Goal: Task Accomplishment & Management: Manage account settings

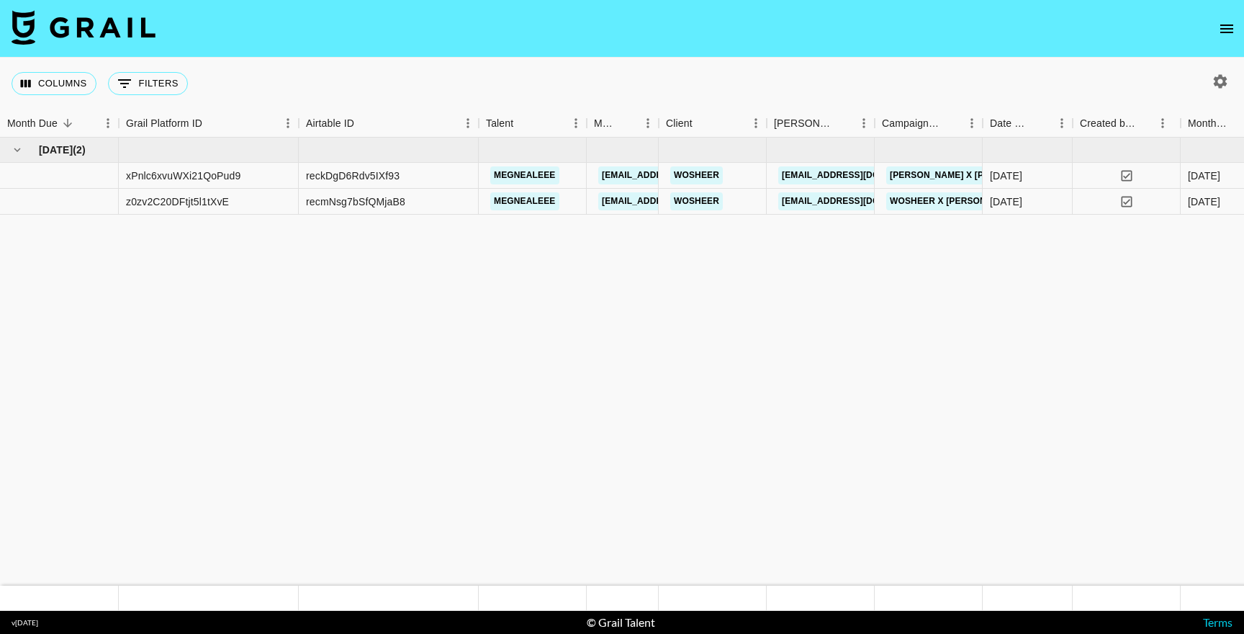
click at [1234, 30] on icon "open drawer" at bounding box center [1226, 28] width 17 height 17
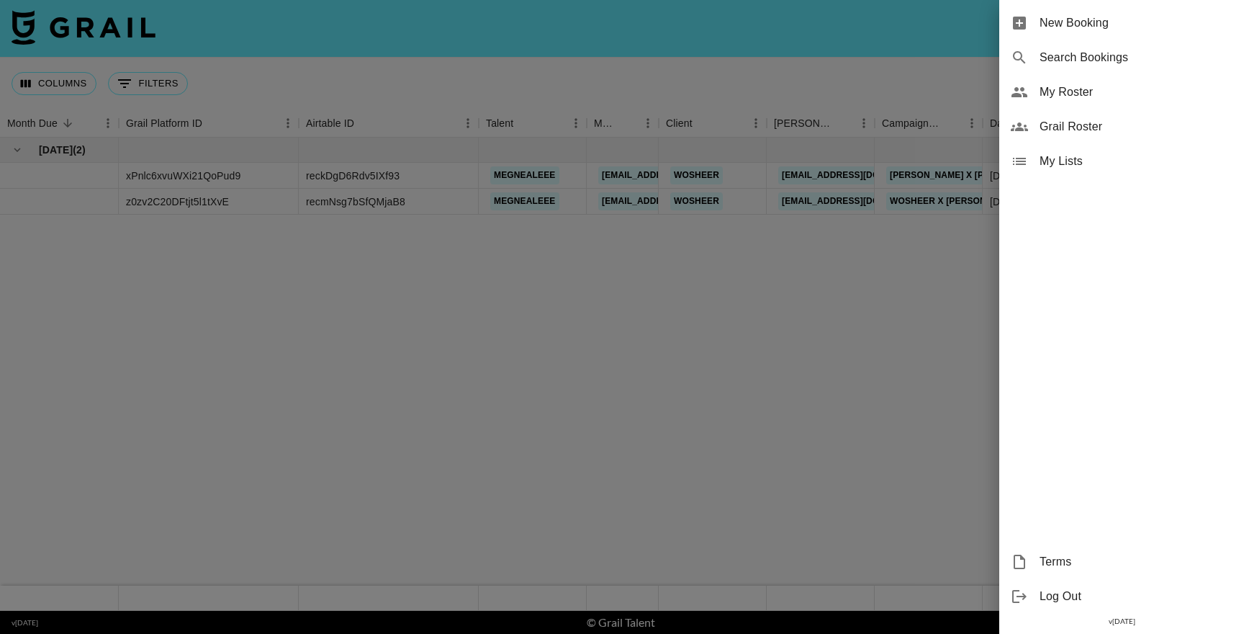
click at [1068, 88] on span "My Roster" at bounding box center [1136, 92] width 193 height 17
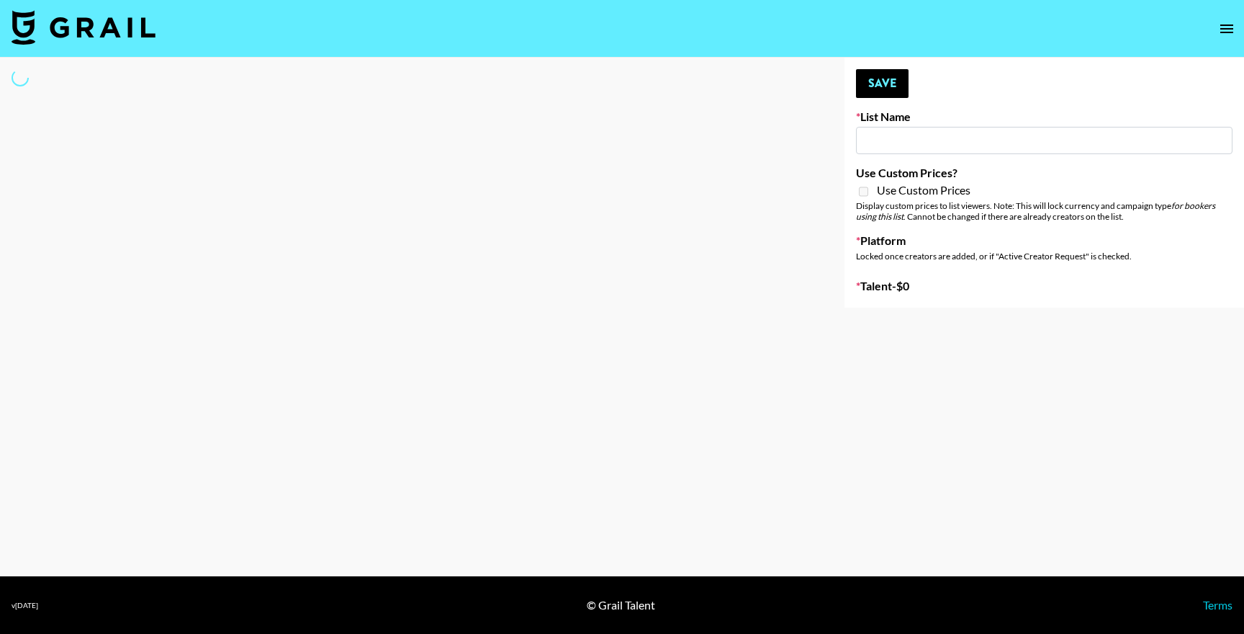
type input "Zhus Song Promo - Tega"
select select "Song"
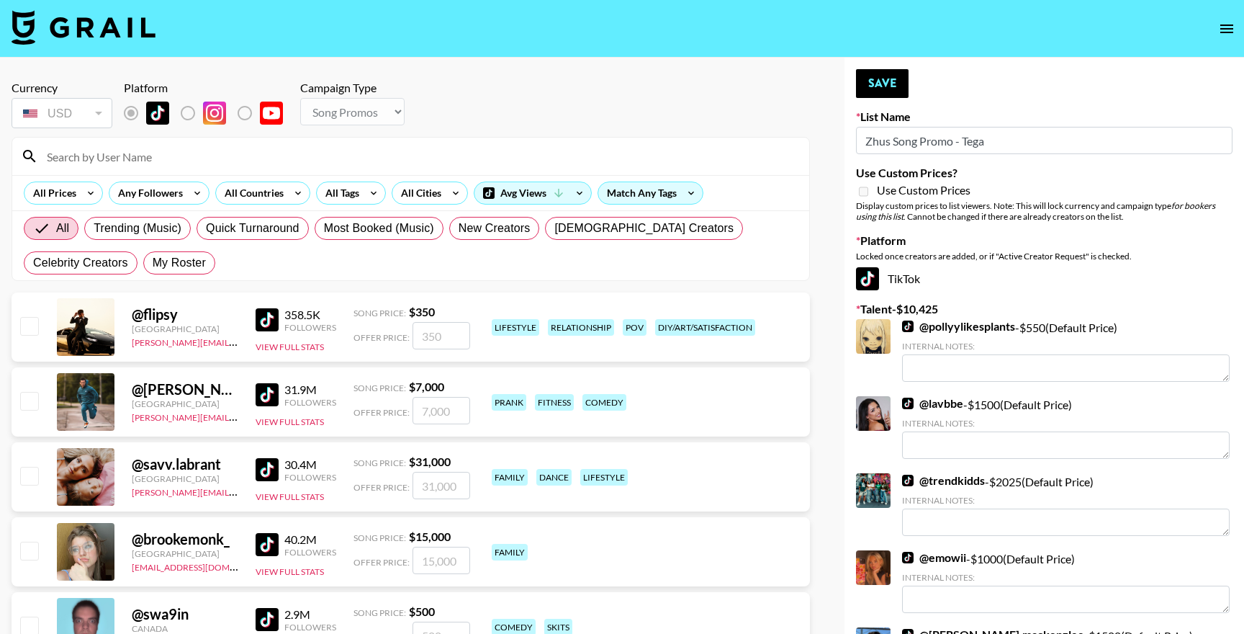
click at [136, 165] on input at bounding box center [419, 156] width 762 height 23
click at [158, 154] on input at bounding box center [419, 156] width 762 height 23
click at [191, 150] on div "Remove selected talent to change platforms" at bounding box center [209, 146] width 166 height 16
click at [169, 165] on input at bounding box center [419, 156] width 762 height 23
click at [1228, 27] on icon "open drawer" at bounding box center [1226, 28] width 17 height 17
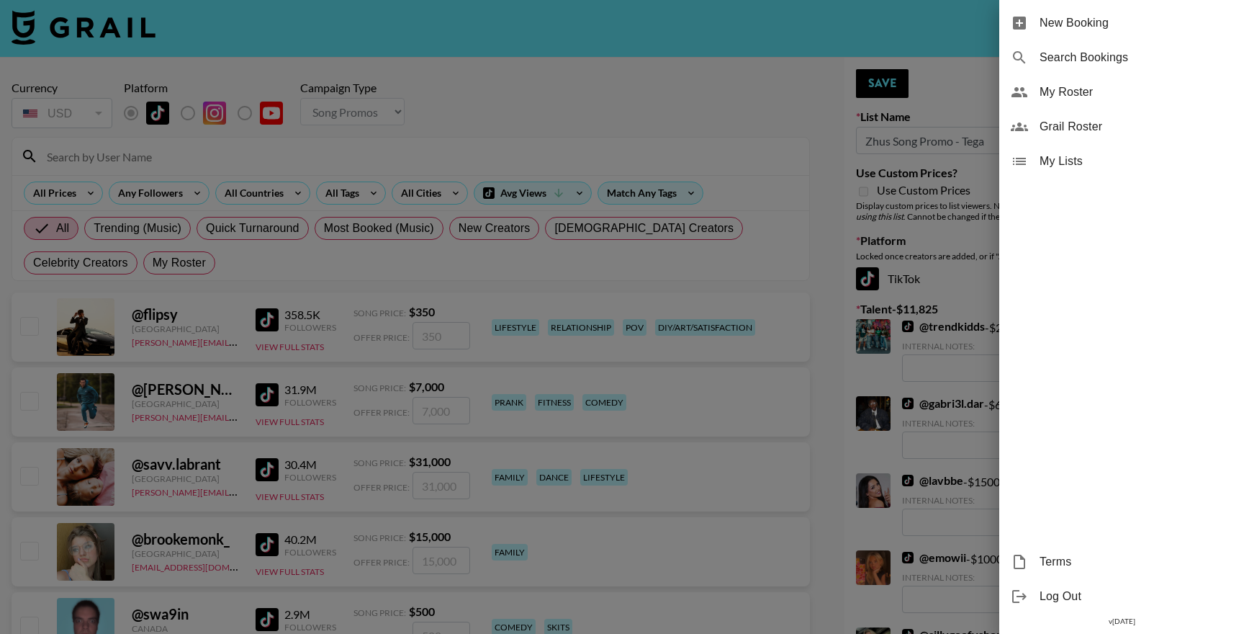
click at [800, 225] on div at bounding box center [622, 317] width 1244 height 634
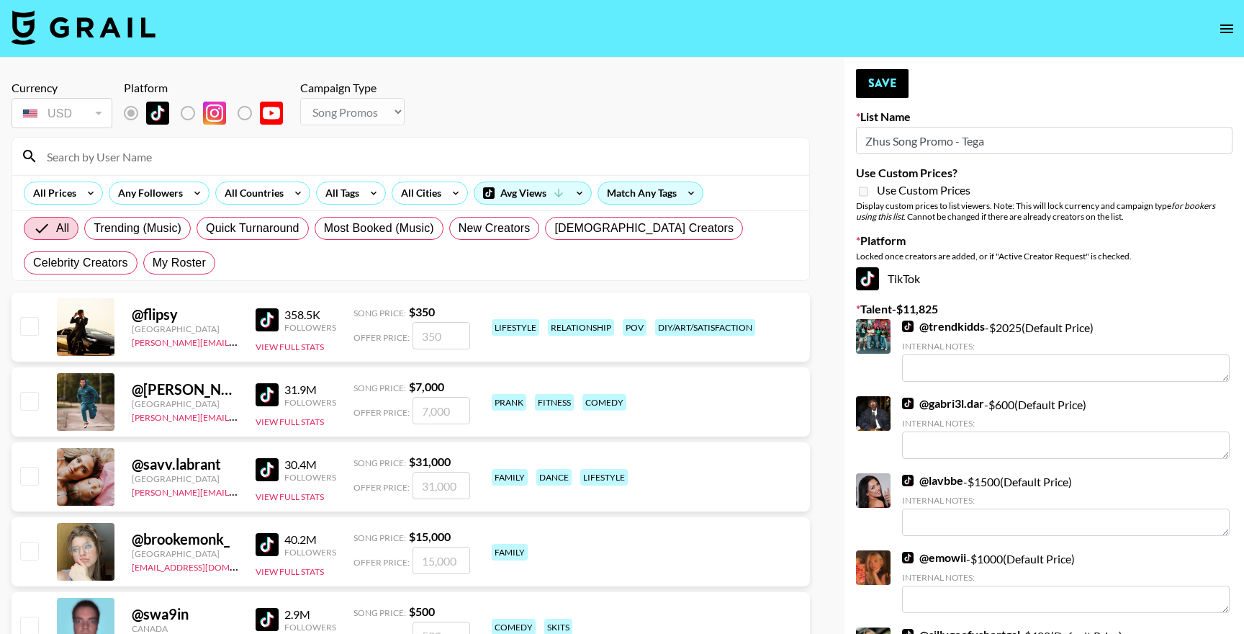
click at [1215, 37] on button "open drawer" at bounding box center [1226, 28] width 29 height 29
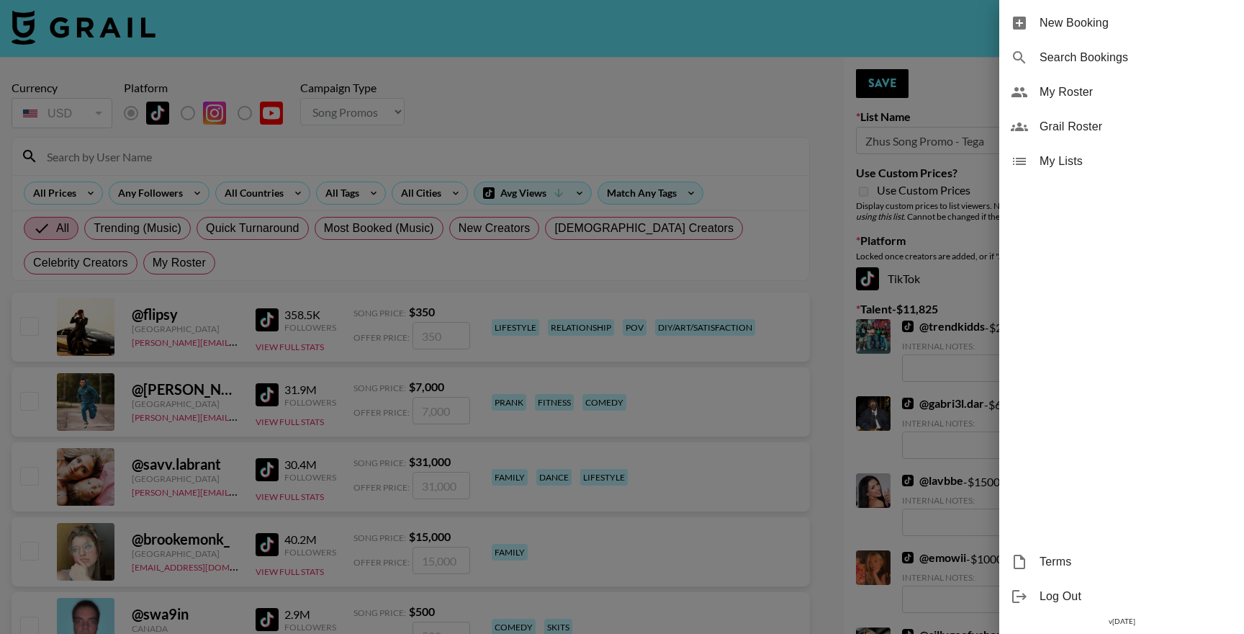
click at [1094, 102] on div "My Roster" at bounding box center [1121, 92] width 245 height 35
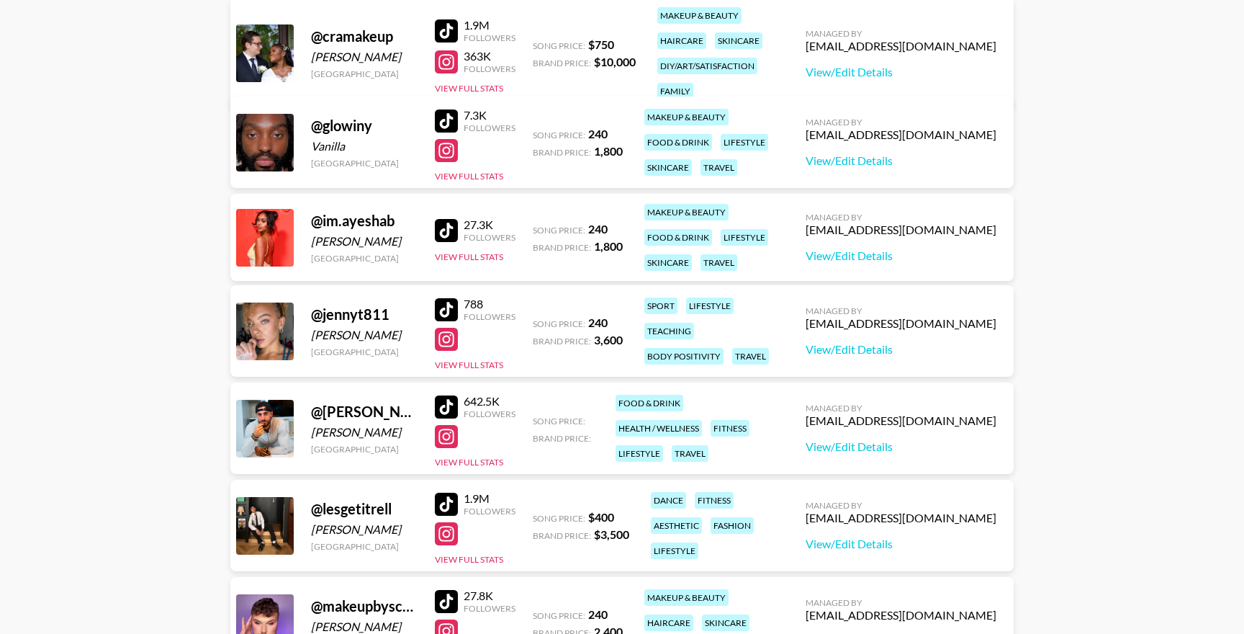
scroll to position [190, 0]
